Goal: Information Seeking & Learning: Check status

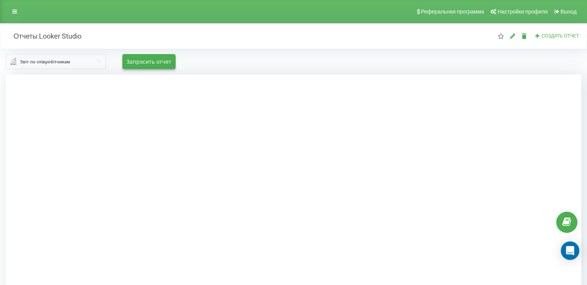
click at [98, 61] on input "text" at bounding box center [57, 61] width 100 height 14
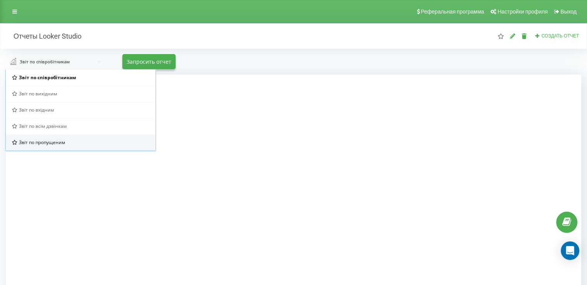
click at [62, 141] on span "Звіт по пропущеним" at bounding box center [42, 142] width 46 height 7
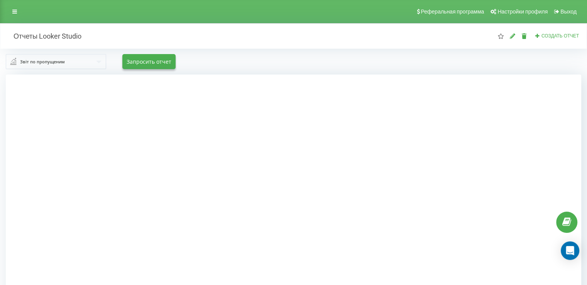
click at [100, 65] on input "text" at bounding box center [57, 61] width 100 height 14
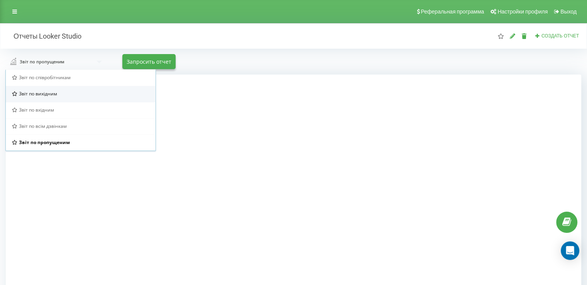
click at [62, 92] on div "Звіт по вихідним" at bounding box center [80, 93] width 137 height 7
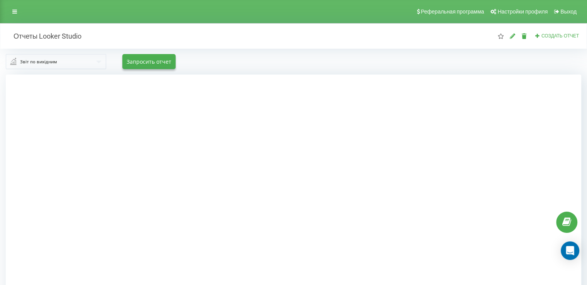
click at [96, 62] on input "text" at bounding box center [57, 61] width 100 height 14
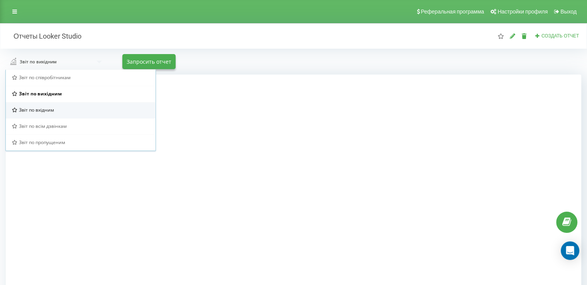
click at [51, 108] on span "Звіт по вхідним" at bounding box center [36, 109] width 35 height 7
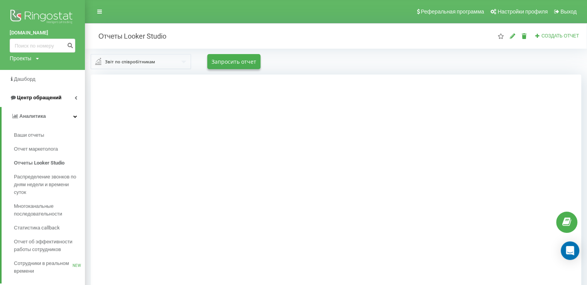
click at [26, 95] on span "Центр обращений" at bounding box center [39, 97] width 44 height 6
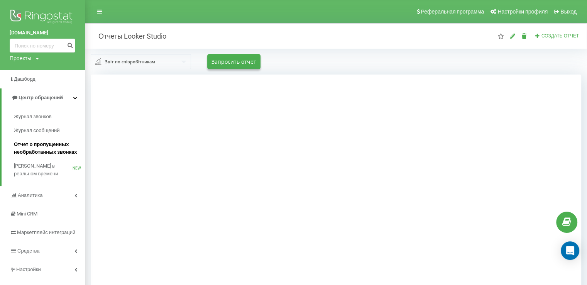
click at [36, 146] on span "Отчет о пропущенных необработанных звонках" at bounding box center [47, 147] width 67 height 15
click at [24, 163] on span "[PERSON_NAME] в реальном времени" at bounding box center [43, 169] width 59 height 15
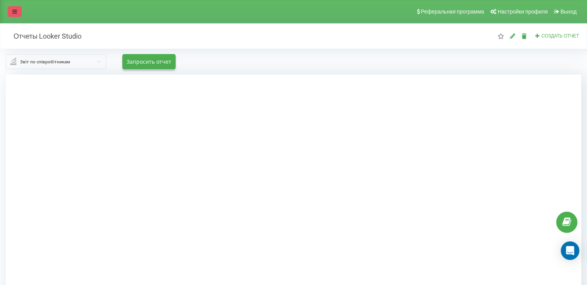
click at [15, 15] on link at bounding box center [15, 11] width 14 height 11
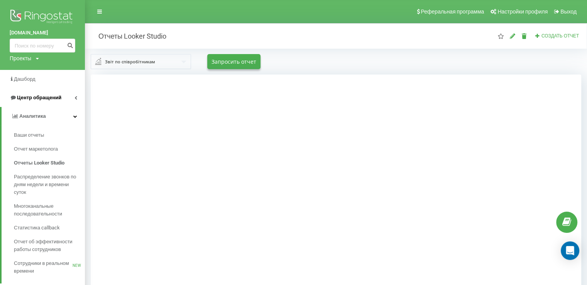
click at [27, 98] on span "Центр обращений" at bounding box center [39, 97] width 44 height 6
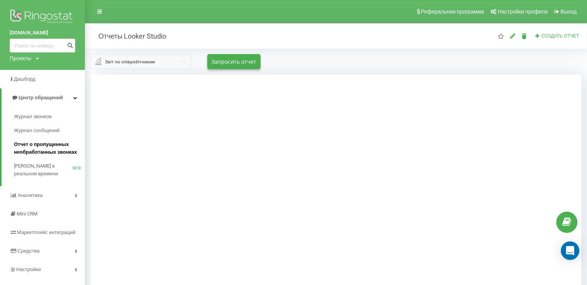
click at [35, 148] on span "Отчет о пропущенных необработанных звонках" at bounding box center [47, 147] width 67 height 15
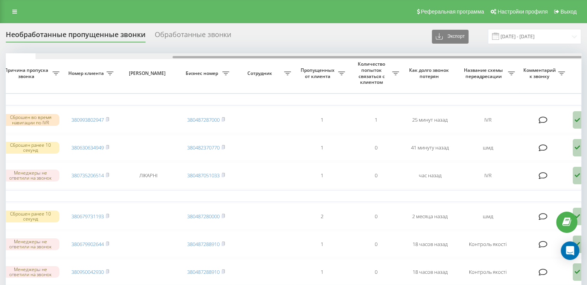
scroll to position [0, 187]
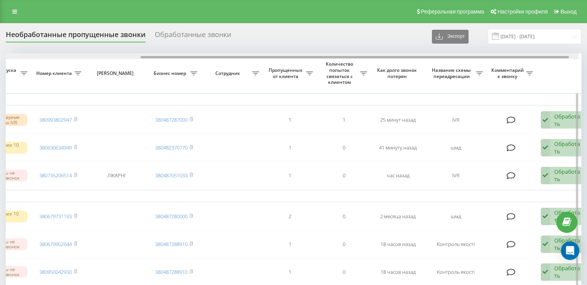
drag, startPoint x: 269, startPoint y: 57, endPoint x: 408, endPoint y: 69, distance: 139.7
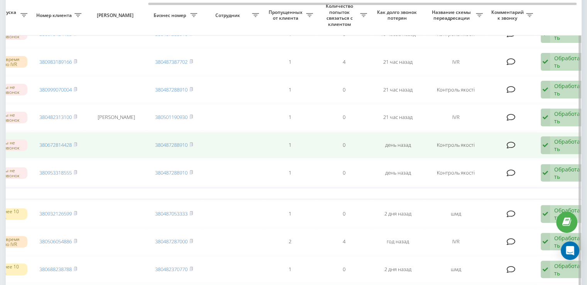
scroll to position [270, 0]
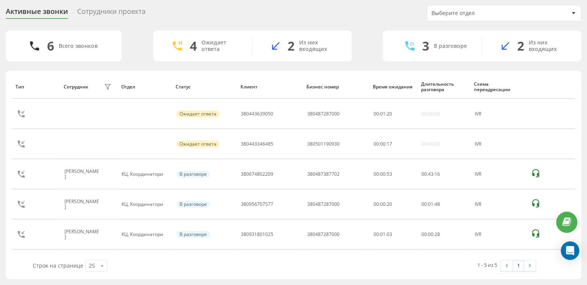
scroll to position [24, 0]
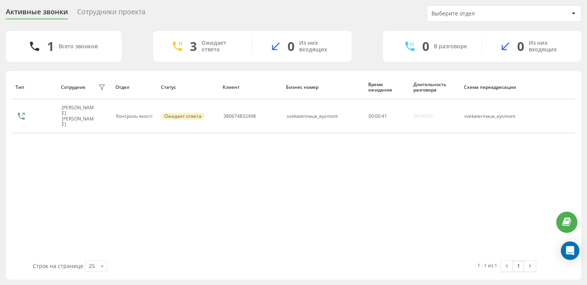
scroll to position [12, 0]
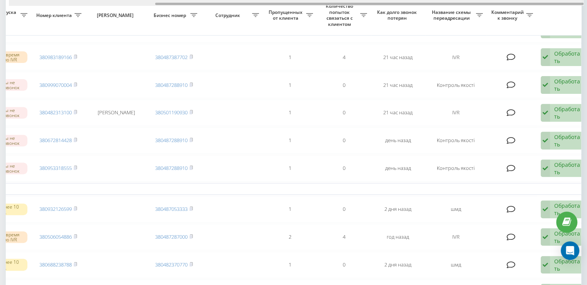
scroll to position [0, 196]
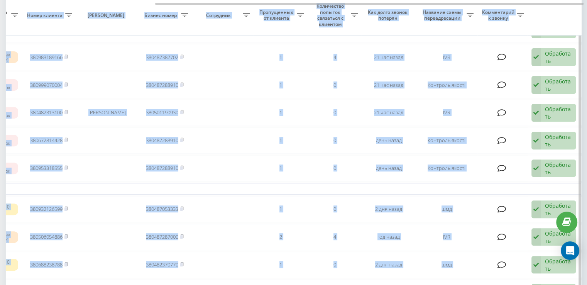
drag, startPoint x: 156, startPoint y: 2, endPoint x: 26, endPoint y: 8, distance: 129.8
click at [26, 8] on div "Выбрать все Время первого звонка Время последнего звонка Причина пропуска звонк…" at bounding box center [293, 216] width 575 height 867
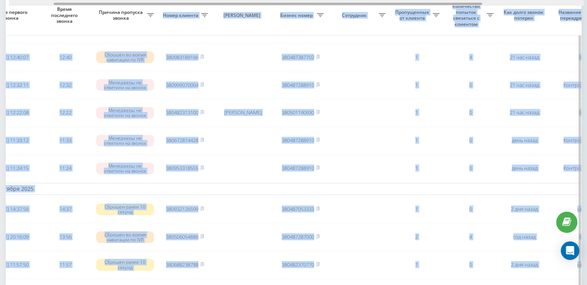
scroll to position [0, 0]
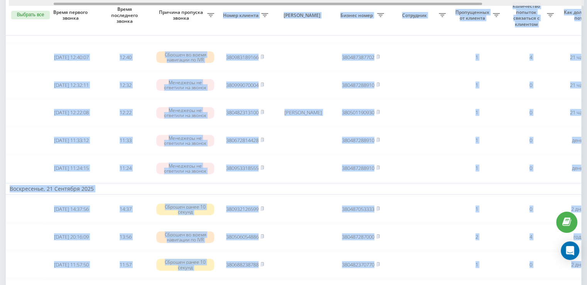
drag, startPoint x: 162, startPoint y: 4, endPoint x: 9, endPoint y: 12, distance: 152.9
click at [10, 12] on div "Выбрать все Время первого звонка Время последнего звонка Причина пропуска звонк…" at bounding box center [293, 216] width 575 height 867
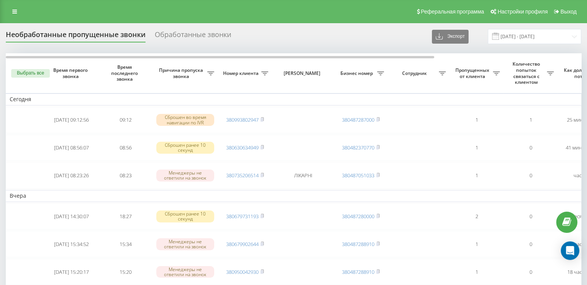
click at [164, 34] on div "Обработанные звонки" at bounding box center [193, 36] width 76 height 12
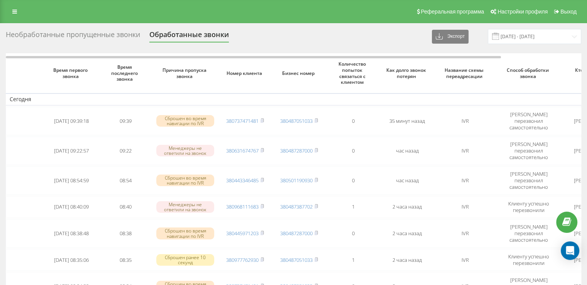
click at [112, 32] on div "Необработанные пропущенные звонки" at bounding box center [73, 36] width 134 height 12
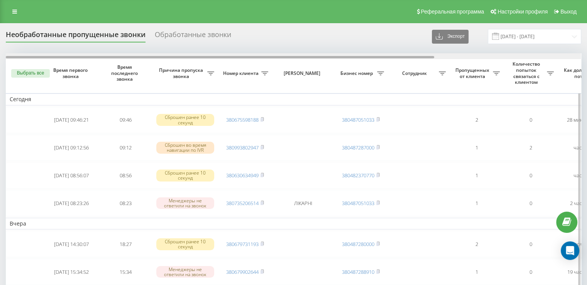
drag, startPoint x: 291, startPoint y: 57, endPoint x: 211, endPoint y: 75, distance: 82.5
